Goal: Task Accomplishment & Management: Use online tool/utility

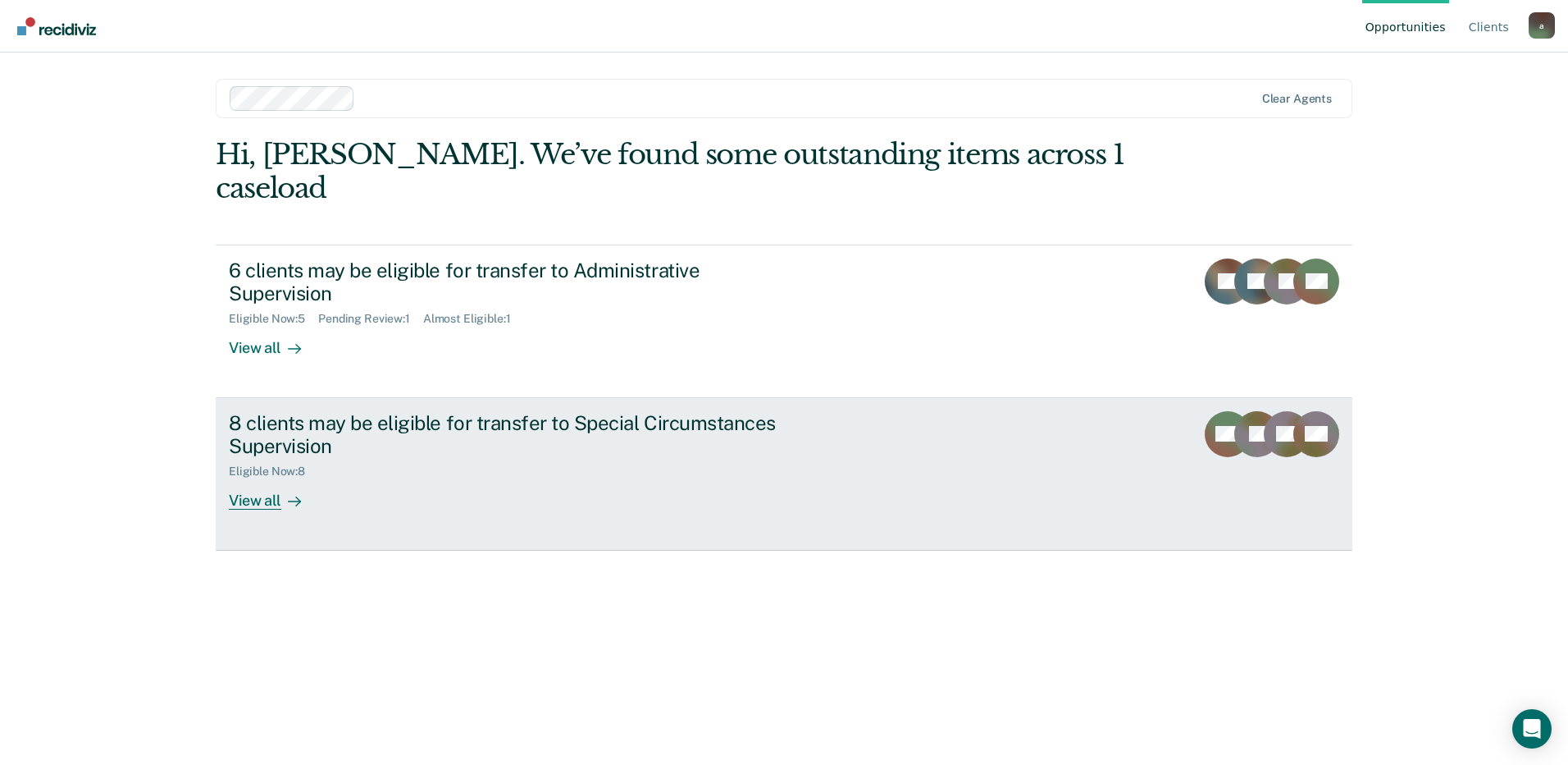
click at [261, 478] on div "View all" at bounding box center [274, 494] width 92 height 32
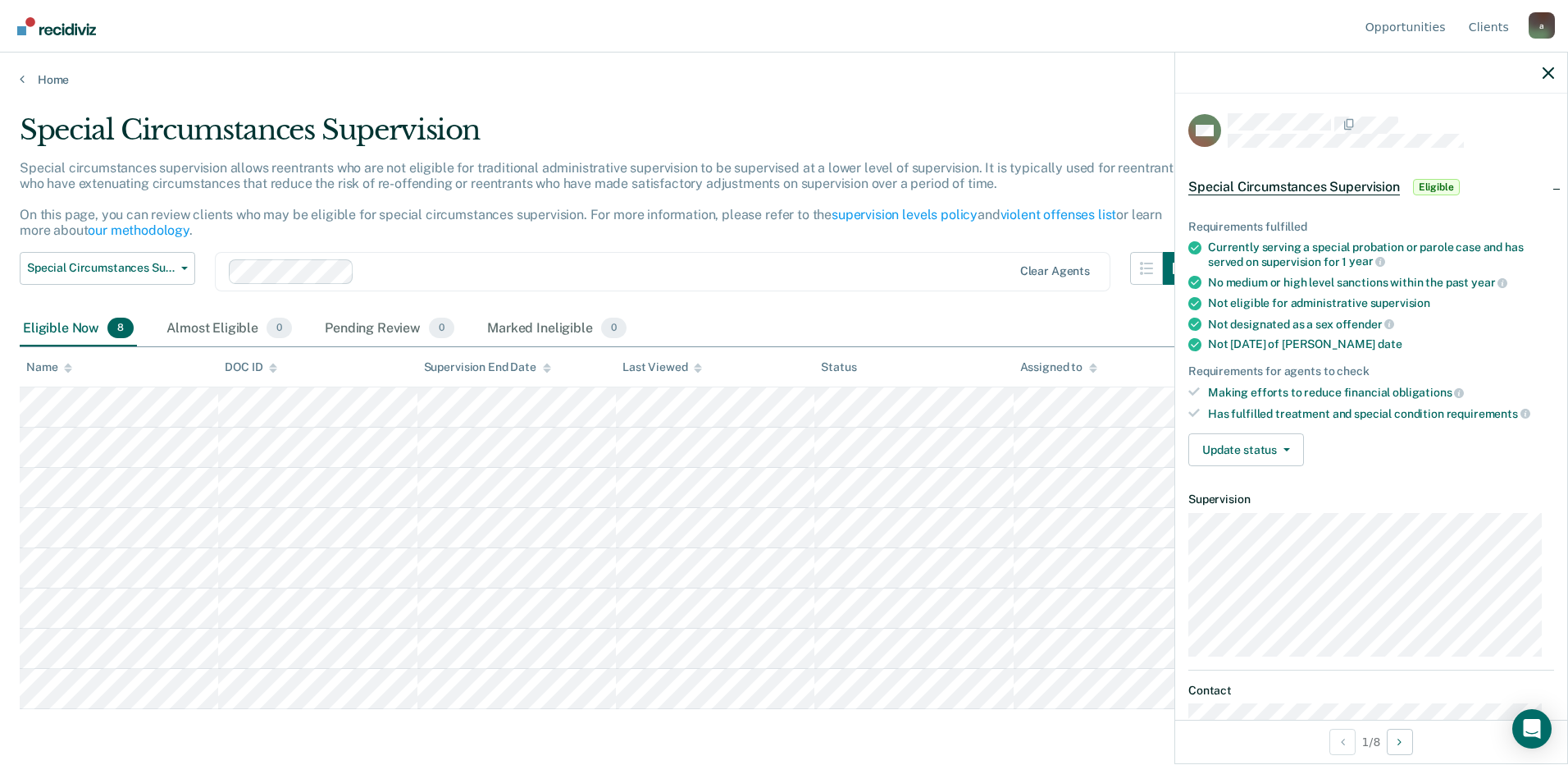
click at [1441, 182] on span "Eligible" at bounding box center [1436, 186] width 47 height 16
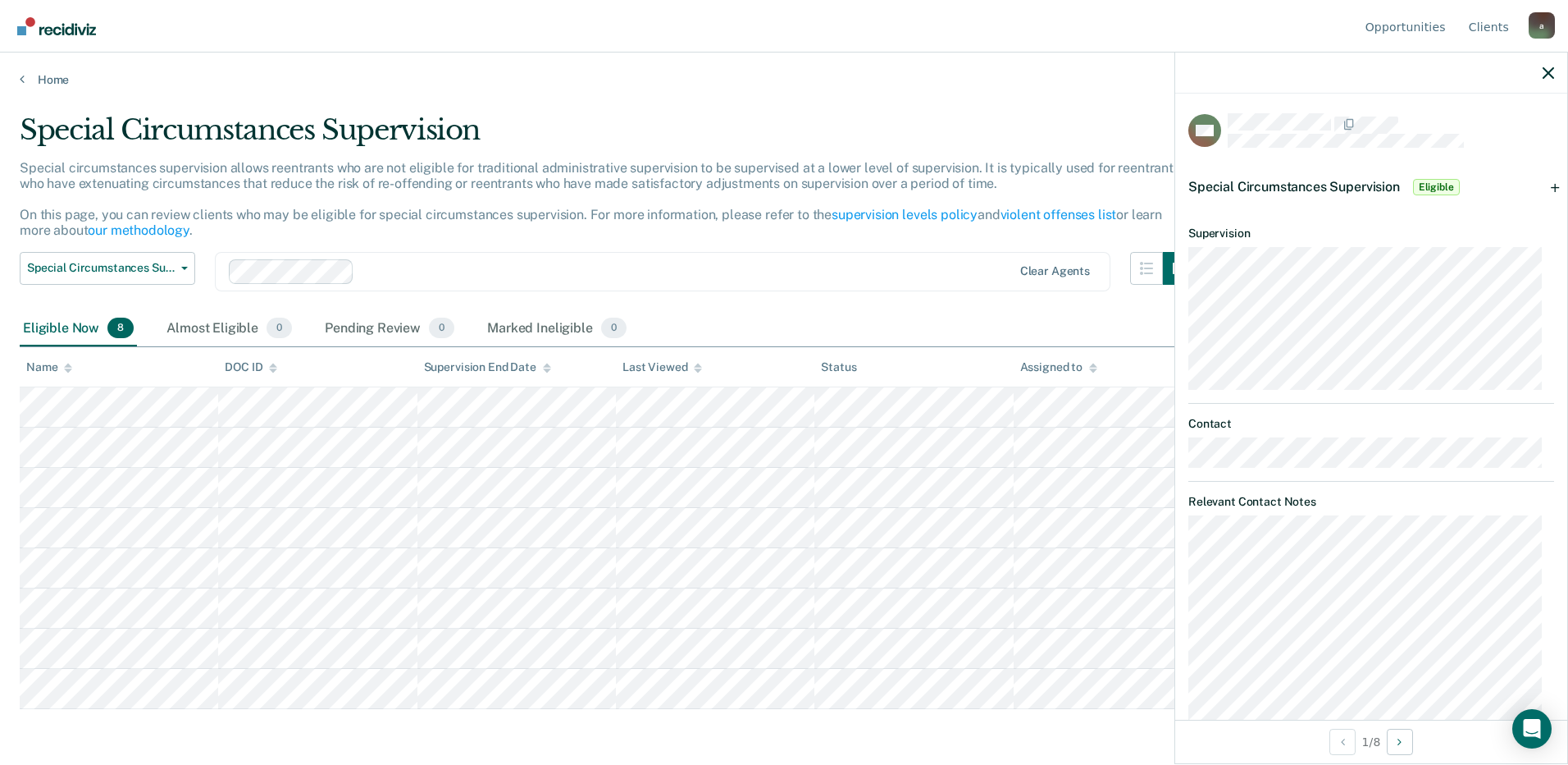
click at [1441, 182] on span "Eligible" at bounding box center [1436, 186] width 47 height 16
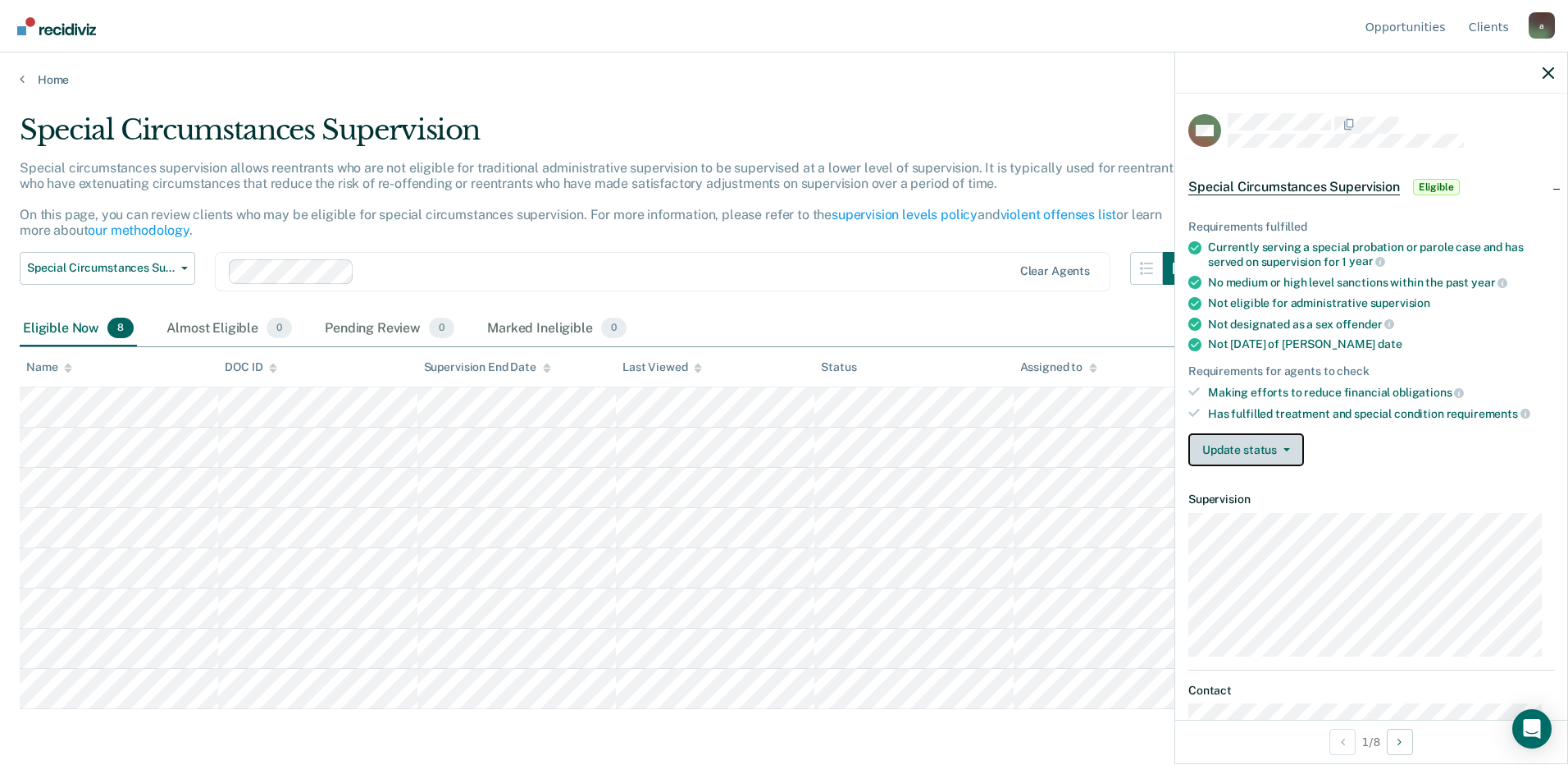
click at [1290, 460] on button "Update status" at bounding box center [1246, 449] width 116 height 33
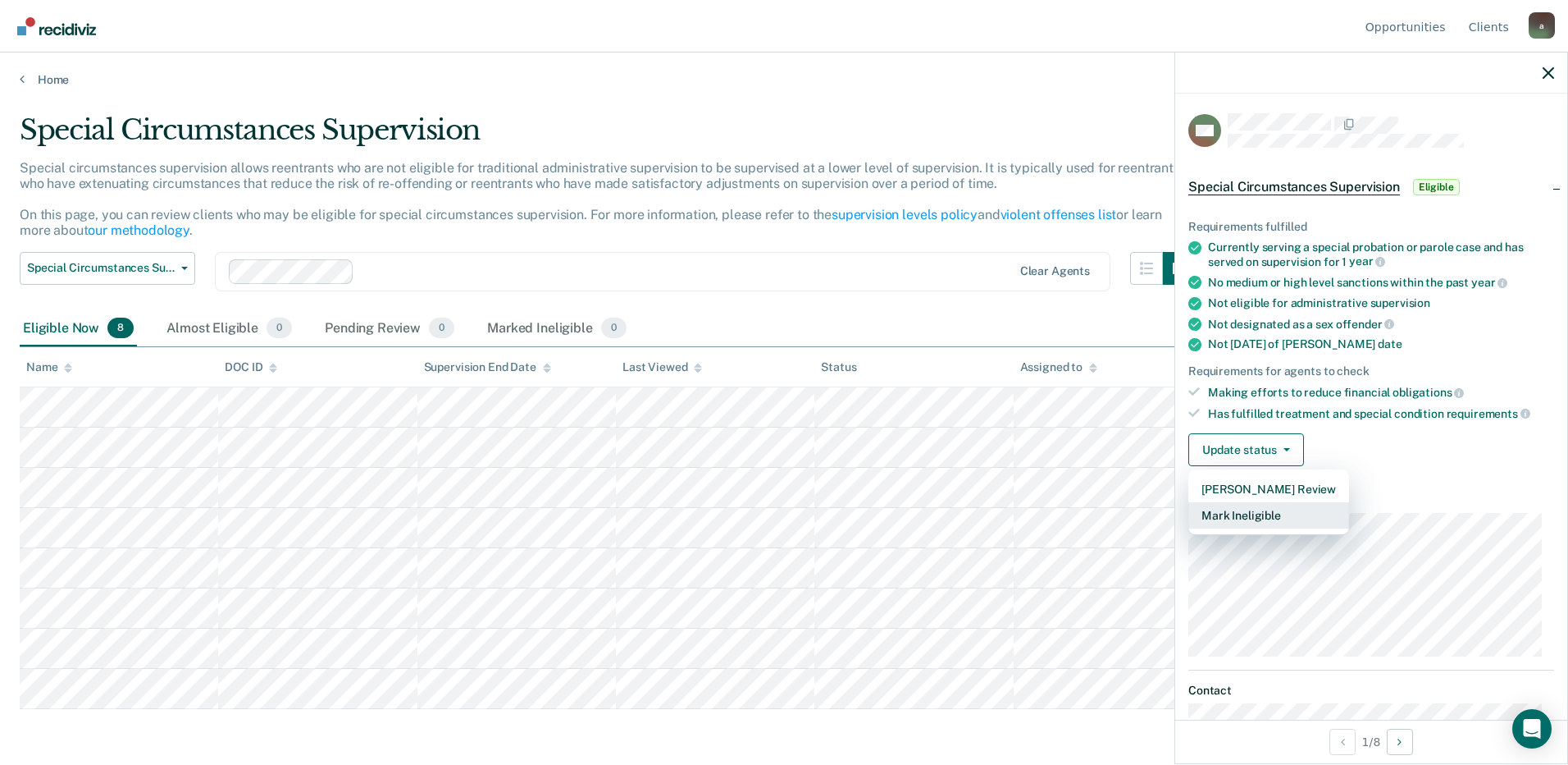
click at [1248, 516] on button "Mark Ineligible" at bounding box center [1268, 515] width 161 height 27
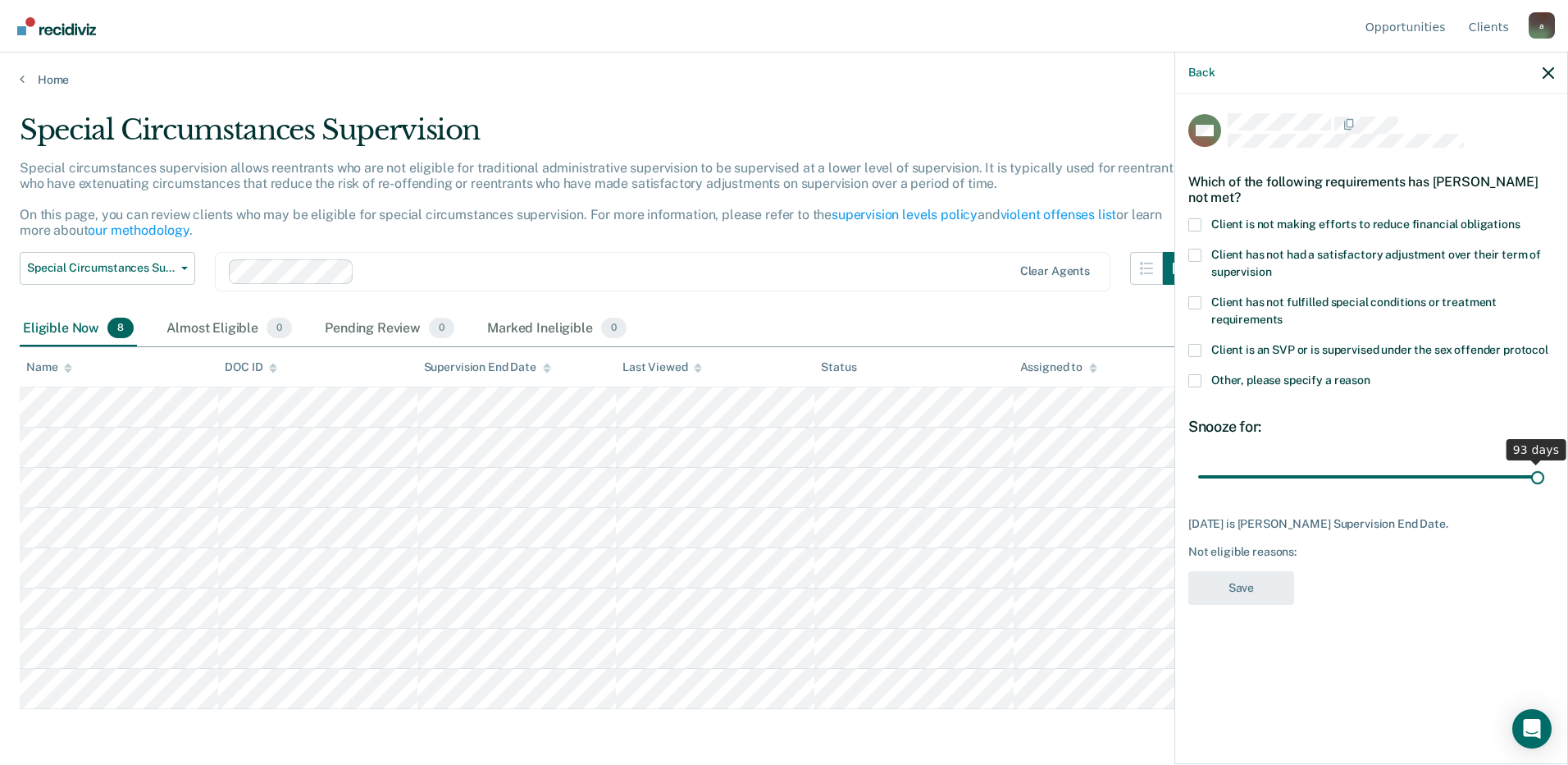
drag, startPoint x: 1313, startPoint y: 474, endPoint x: 1566, endPoint y: 460, distance: 253.4
click at [1544, 462] on input "range" at bounding box center [1371, 476] width 346 height 29
click at [1510, 475] on input "range" at bounding box center [1371, 476] width 346 height 29
drag, startPoint x: 1511, startPoint y: 480, endPoint x: 1189, endPoint y: 532, distance: 326.2
type input "1"
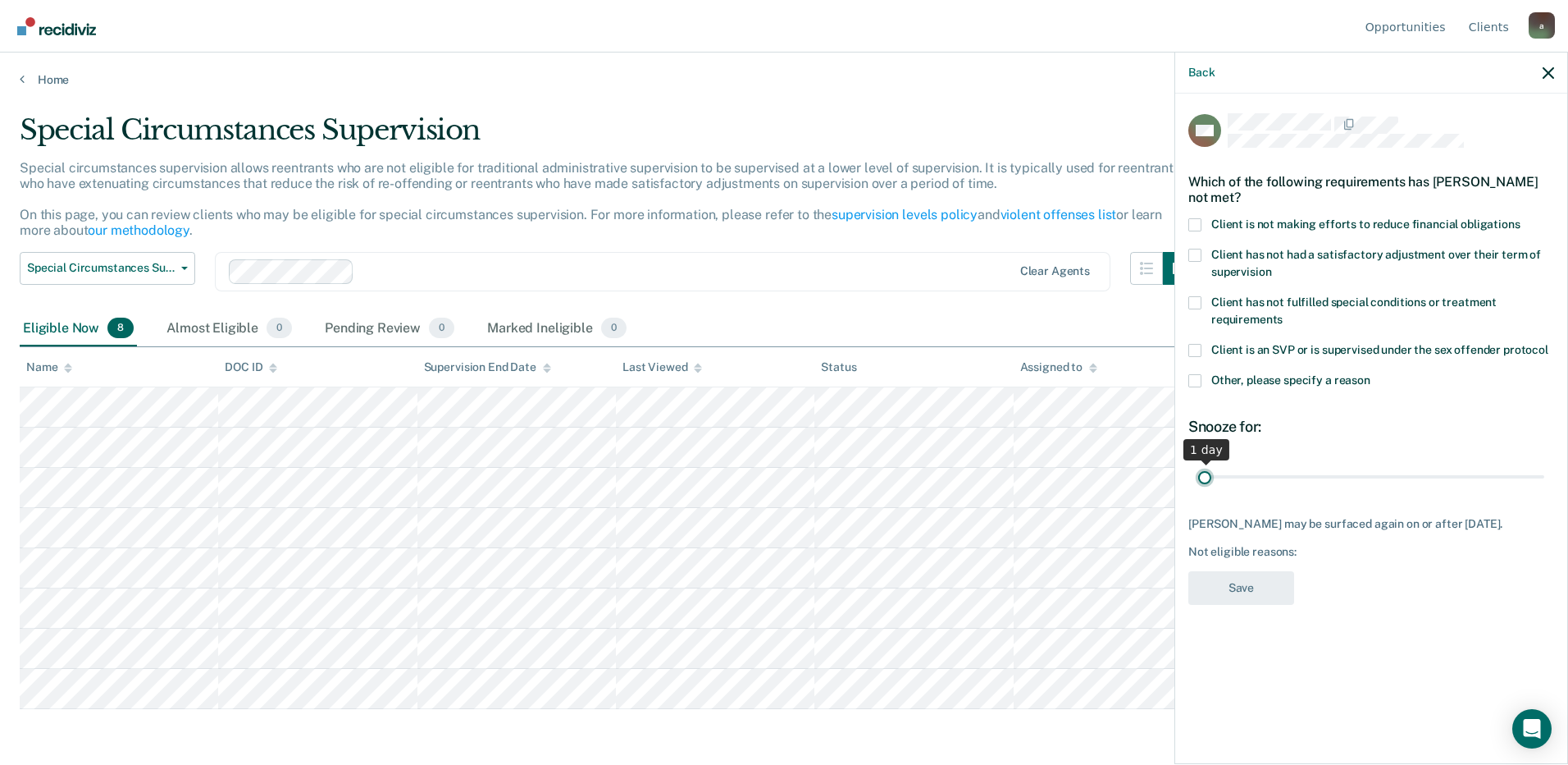
click at [1199, 490] on input "range" at bounding box center [1371, 476] width 346 height 29
click at [1365, 594] on div "WE Which of the following requirements has [PERSON_NAME] not met? Client is not…" at bounding box center [1370, 364] width 366 height 502
click at [1550, 67] on button "button" at bounding box center [1548, 72] width 11 height 14
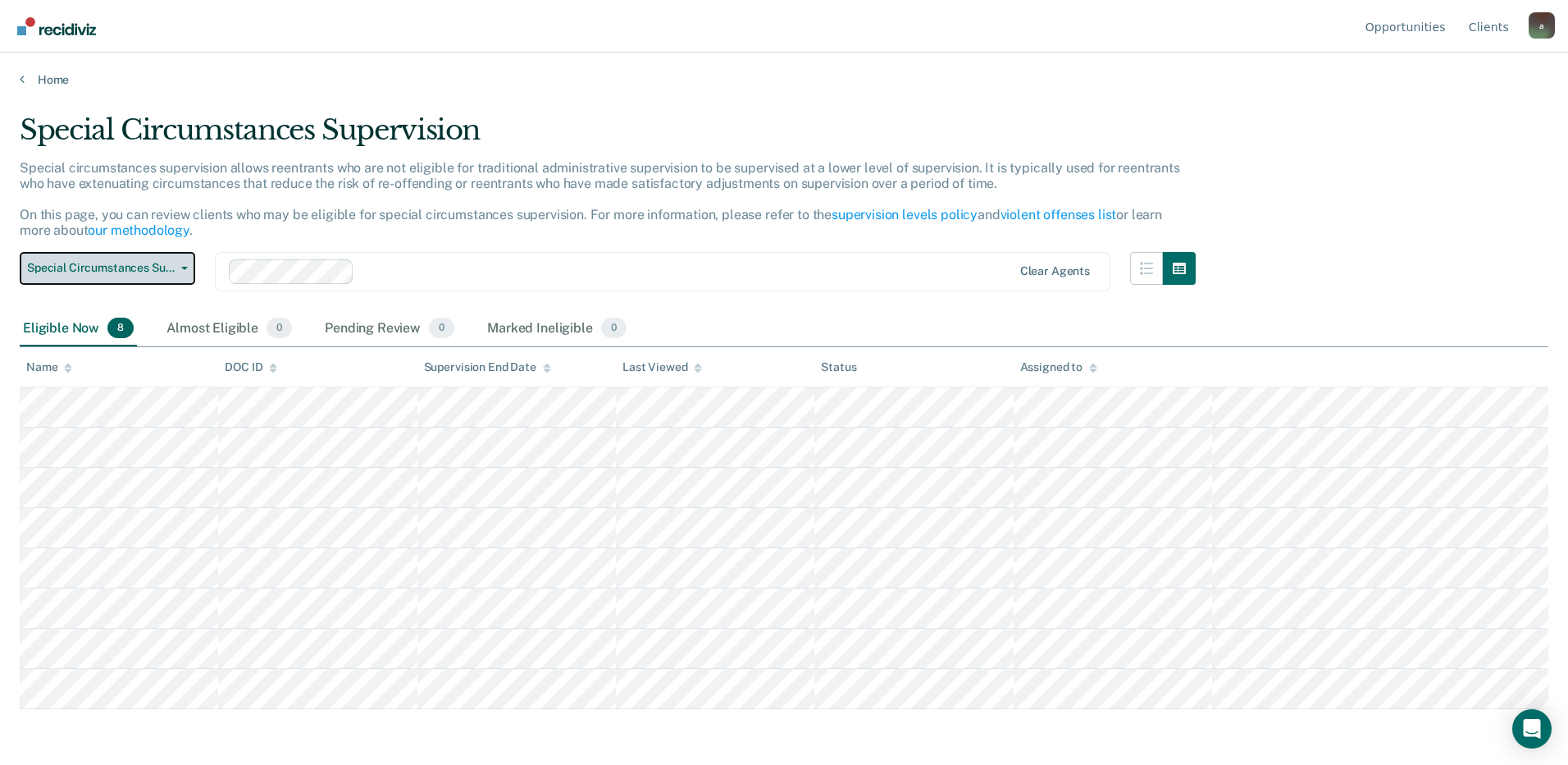
click at [157, 264] on span "Special Circumstances Supervision" at bounding box center [100, 268] width 147 height 14
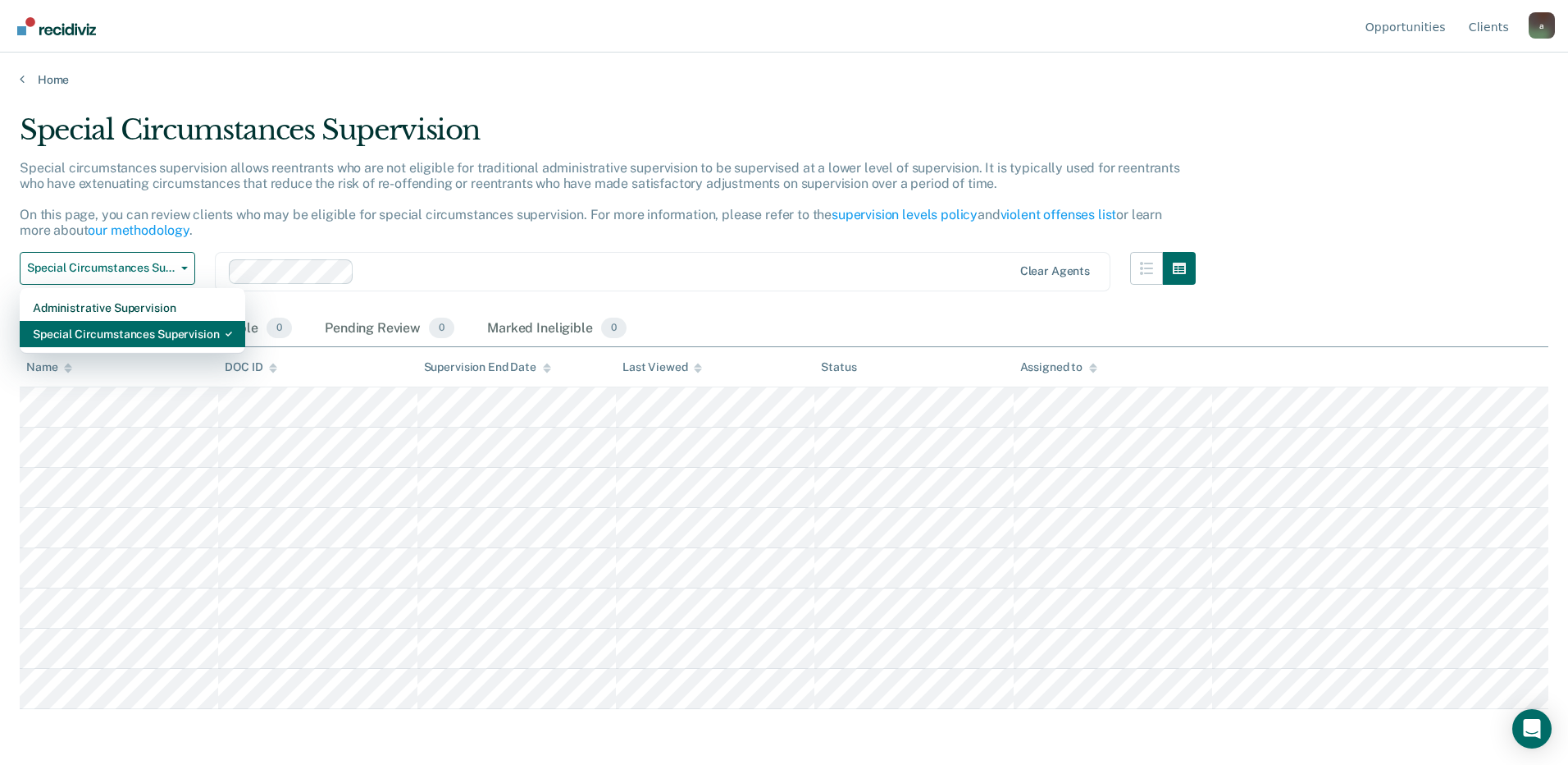
click at [99, 340] on div "Special Circumstances Supervision" at bounding box center [133, 335] width 199 height 27
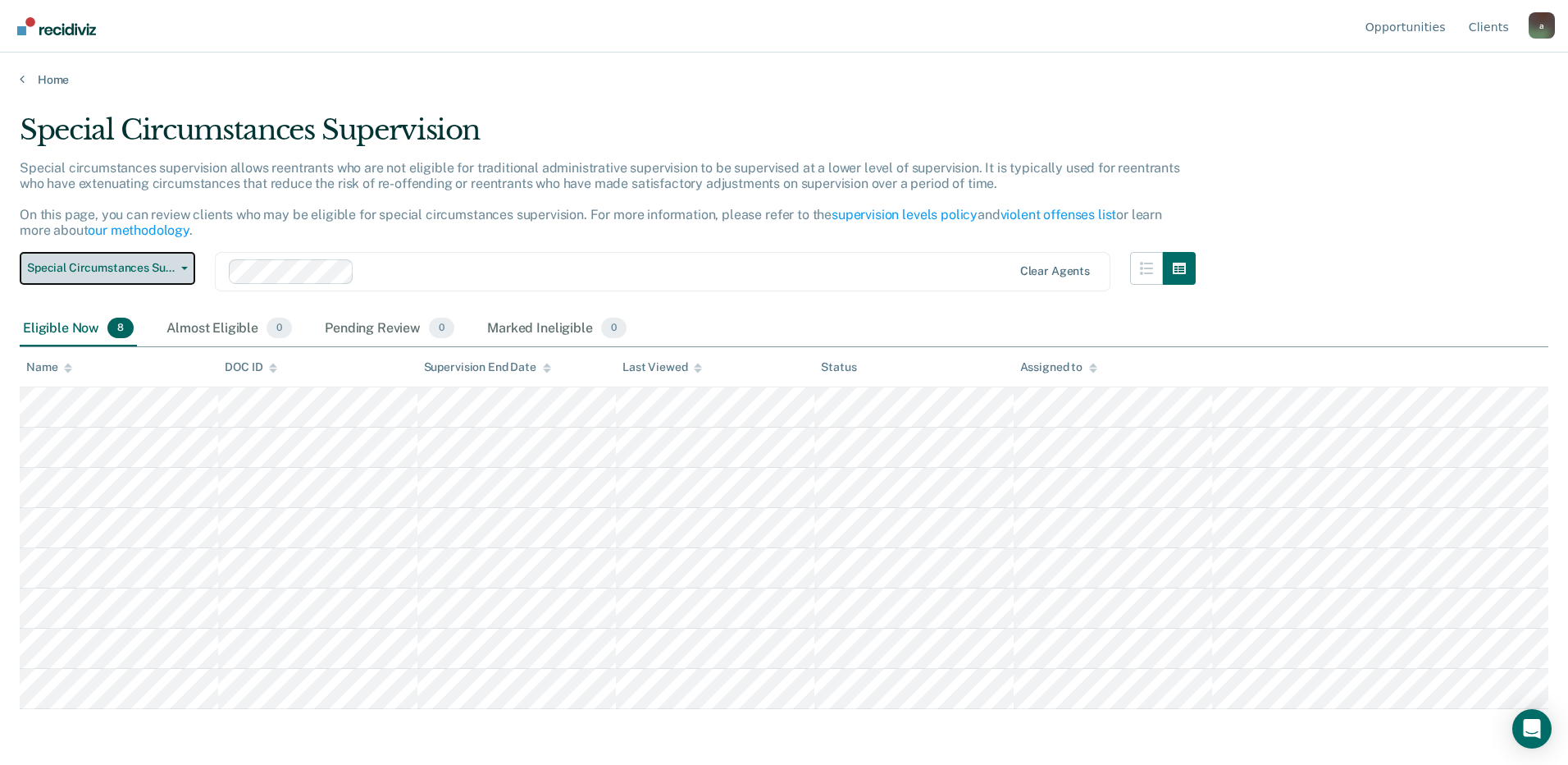
click at [117, 255] on button "Special Circumstances Supervision" at bounding box center [107, 268] width 176 height 33
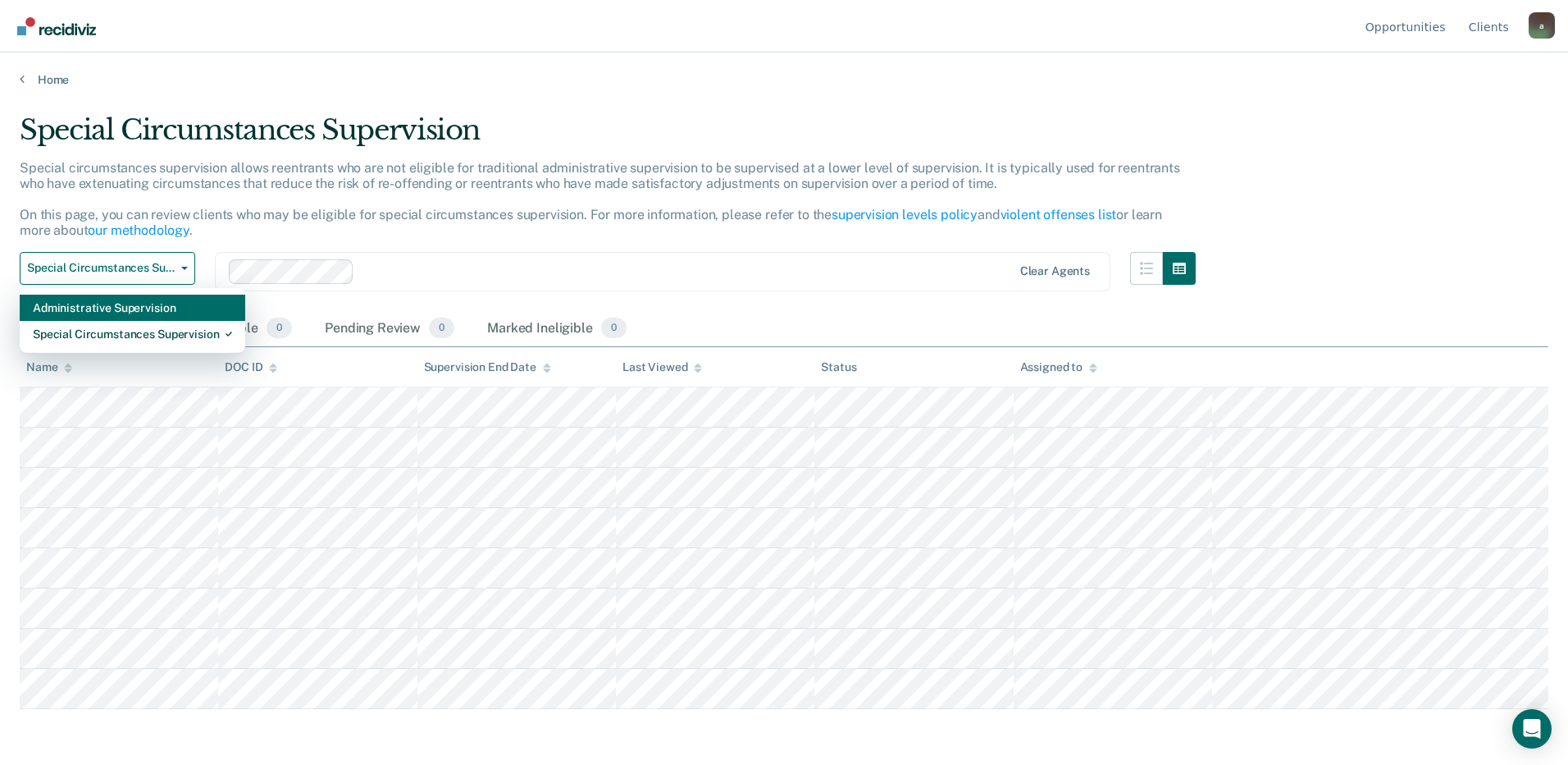
click at [112, 304] on div "Administrative Supervision" at bounding box center [133, 308] width 199 height 27
